Goal: Find specific page/section

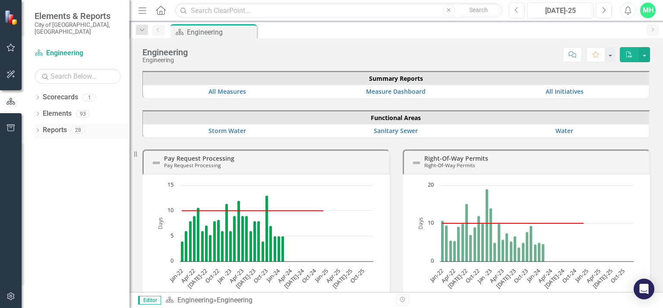
click at [55, 125] on link "Reports" at bounding box center [55, 130] width 24 height 10
click at [37, 129] on icon "Dropdown" at bounding box center [38, 131] width 6 height 5
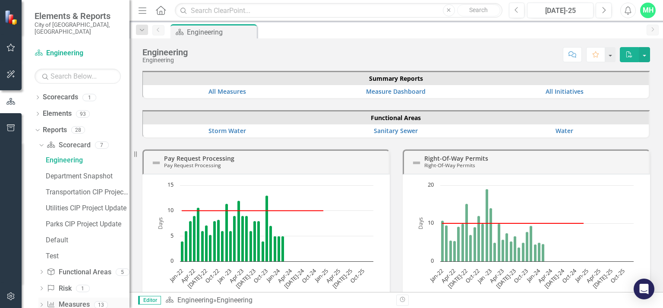
scroll to position [28, 0]
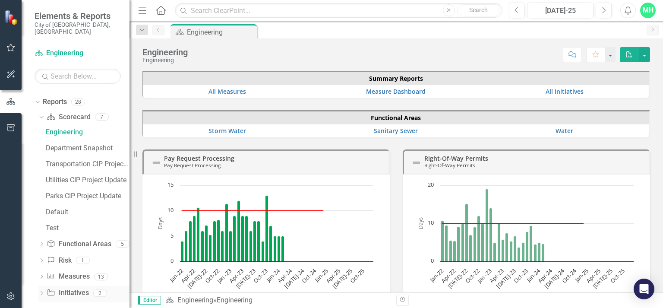
click at [44, 291] on icon "Dropdown" at bounding box center [41, 293] width 6 height 5
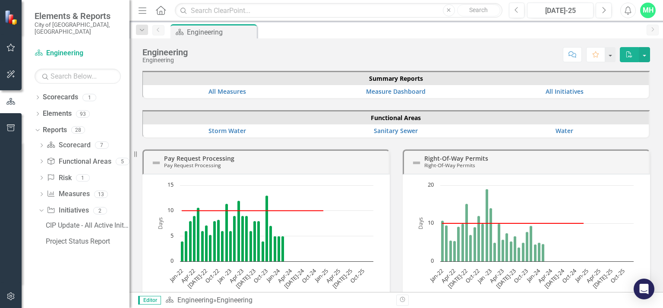
scroll to position [0, 0]
click at [74, 222] on div "CIP Update - All Active Initiatives" at bounding box center [88, 226] width 84 height 8
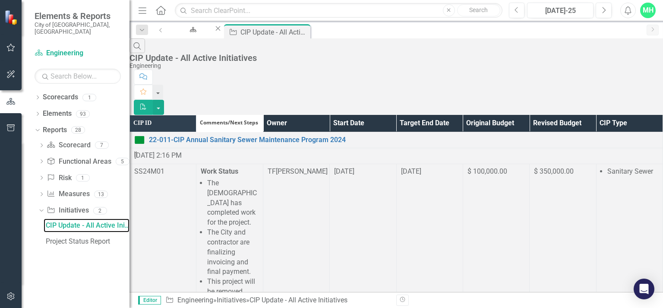
scroll to position [1497, 0]
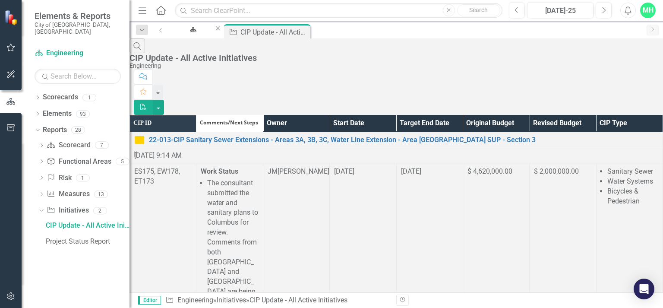
scroll to position [1404, 0]
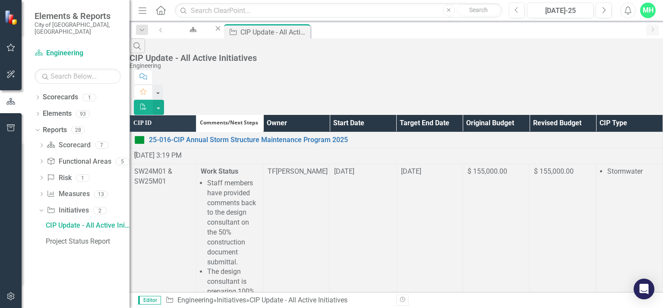
scroll to position [1637, 0]
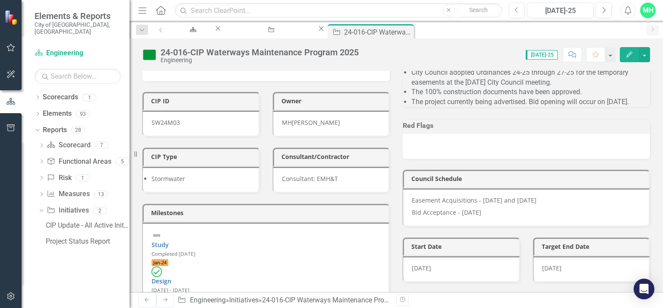
scroll to position [302, 0]
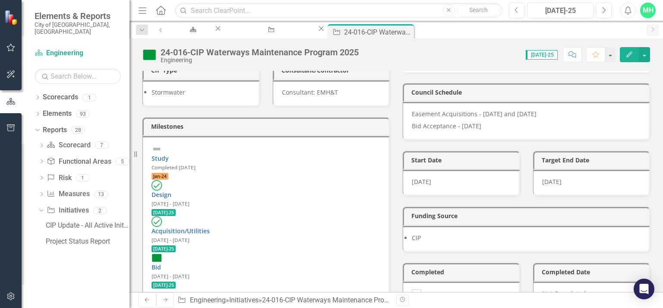
click at [180, 299] on link "Construction" at bounding box center [171, 303] width 39 height 8
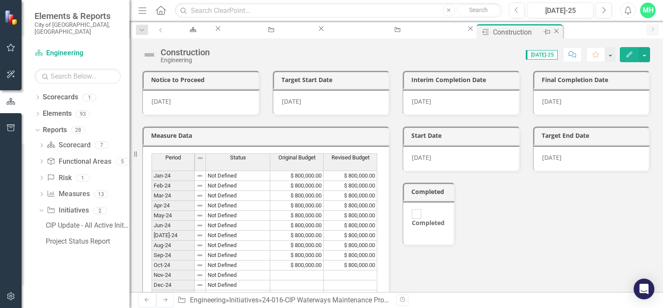
click at [552, 31] on icon "Close" at bounding box center [556, 31] width 9 height 7
